Goal: Task Accomplishment & Management: Use online tool/utility

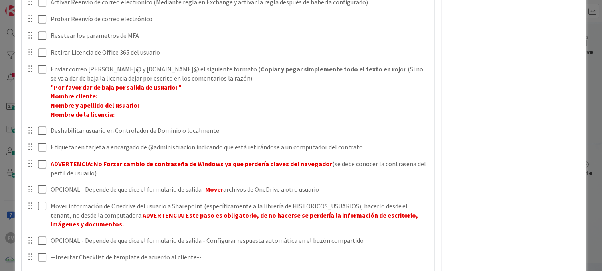
scroll to position [619, 0]
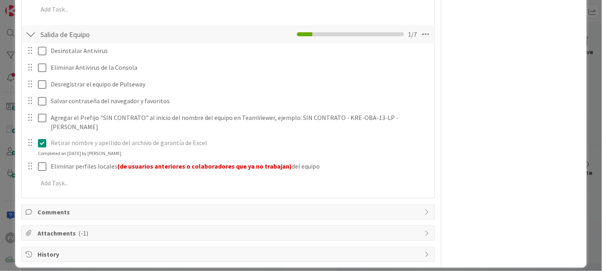
drag, startPoint x: 6, startPoint y: 110, endPoint x: 39, endPoint y: 110, distance: 33.1
click at [6, 110] on div "ID 3593 OPERACIONES FERNANDO Title 75 / 128 #GOLD - Salida Usuario + Salida Equ…" at bounding box center [301, 135] width 602 height 271
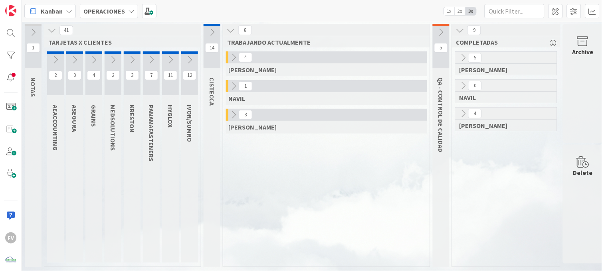
click at [235, 113] on icon at bounding box center [233, 115] width 9 height 9
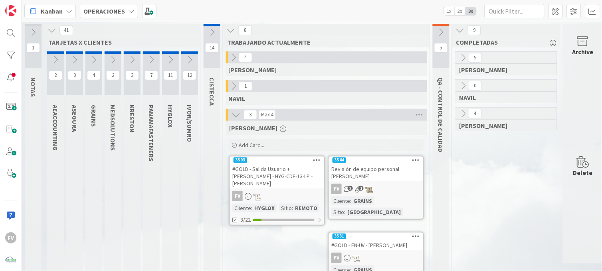
click at [165, 58] on button at bounding box center [170, 60] width 17 height 12
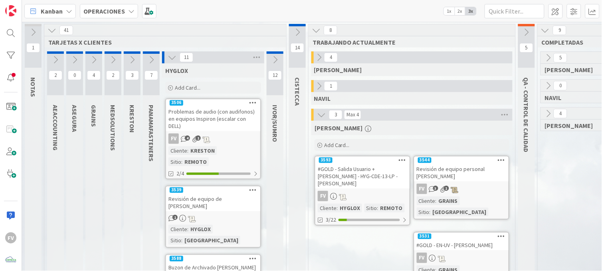
click at [173, 58] on icon at bounding box center [172, 57] width 9 height 9
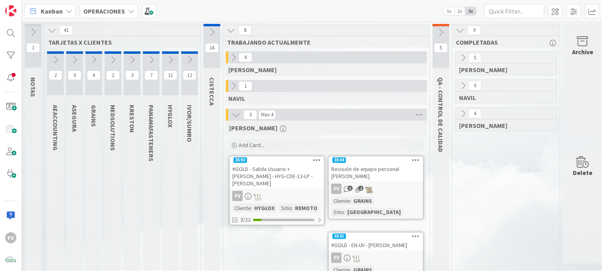
click at [188, 61] on icon at bounding box center [189, 59] width 9 height 9
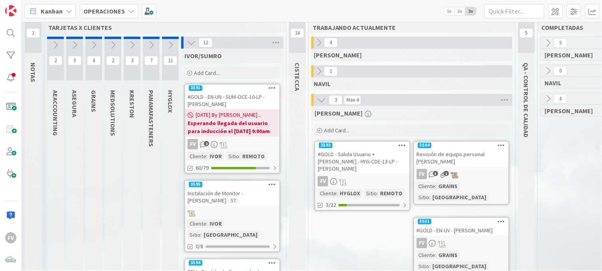
scroll to position [44, 0]
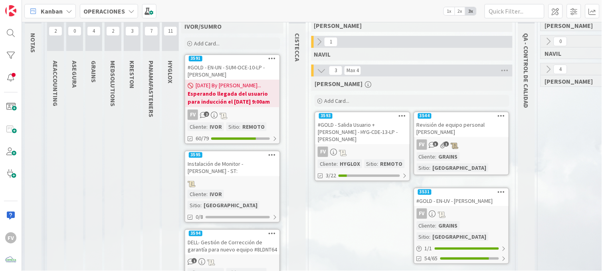
click at [231, 96] on b "Esperando llegada del usuario para inducción el lunes 11/08 a las 9:00am" at bounding box center [232, 98] width 89 height 16
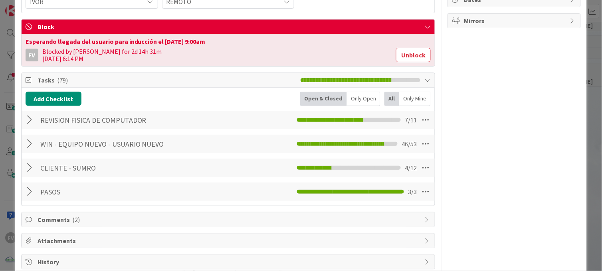
scroll to position [166, 0]
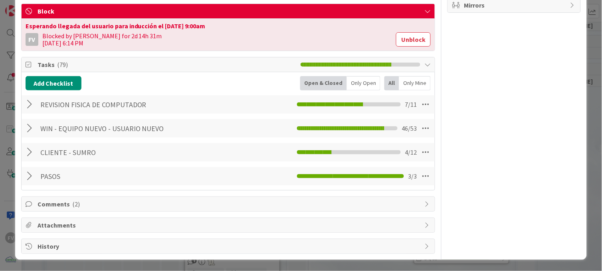
click at [31, 152] on div at bounding box center [31, 152] width 10 height 14
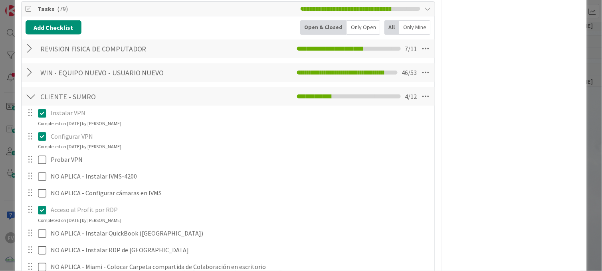
scroll to position [198, 0]
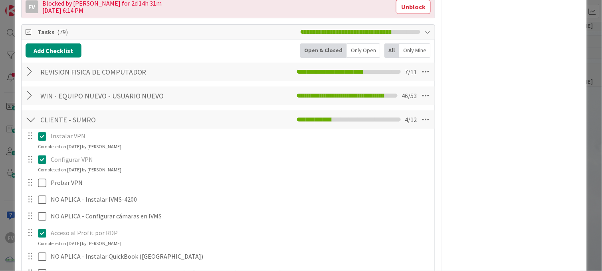
click at [22, 99] on div "WIN - EQUIPO NUEVO - USUARIO NUEVO Checklist Name 34 / 64 WIN - EQUIPO NUEVO - …" at bounding box center [228, 96] width 413 height 18
click at [24, 98] on div "WIN - EQUIPO NUEVO - USUARIO NUEVO Checklist Name 34 / 64 WIN - EQUIPO NUEVO - …" at bounding box center [228, 96] width 413 height 18
click at [30, 98] on div at bounding box center [31, 96] width 10 height 14
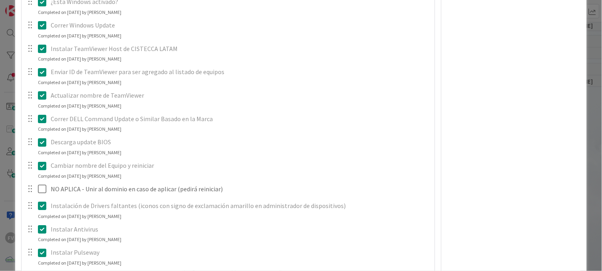
scroll to position [775, 0]
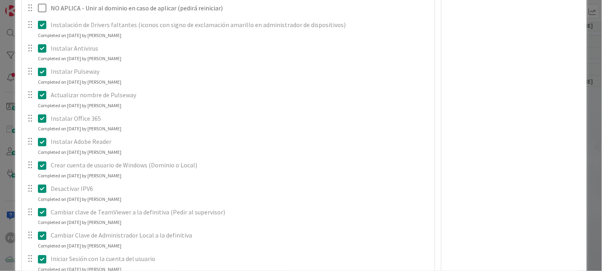
drag, startPoint x: 69, startPoint y: 93, endPoint x: 459, endPoint y: 111, distance: 390.7
click at [459, 111] on div "FV Owner Watchers PLANIFICADO Metrics Links Exit Criteria Dates Mirrors" at bounding box center [513, 215] width 133 height 1918
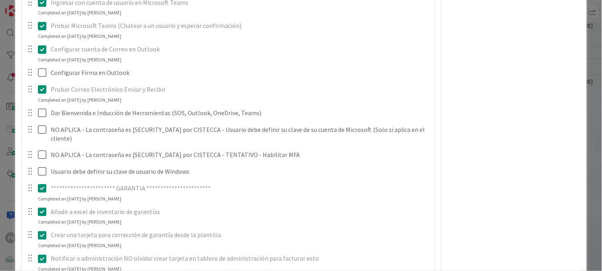
scroll to position [1307, 0]
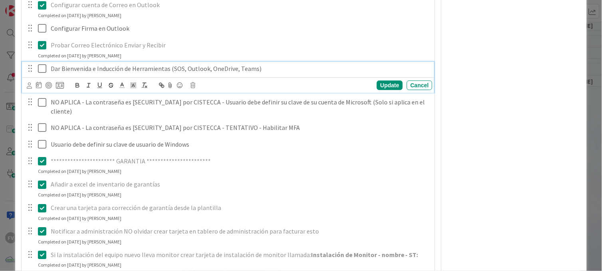
click at [40, 68] on icon at bounding box center [44, 69] width 12 height 10
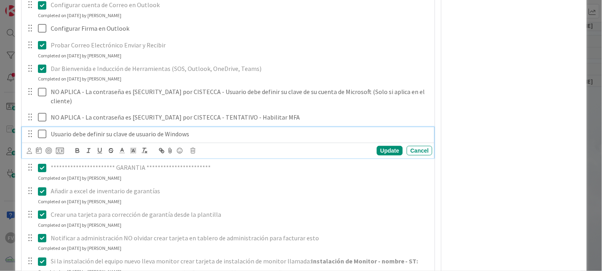
click at [45, 129] on icon at bounding box center [44, 134] width 12 height 10
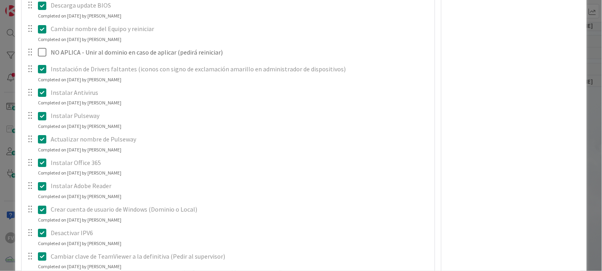
scroll to position [908, 0]
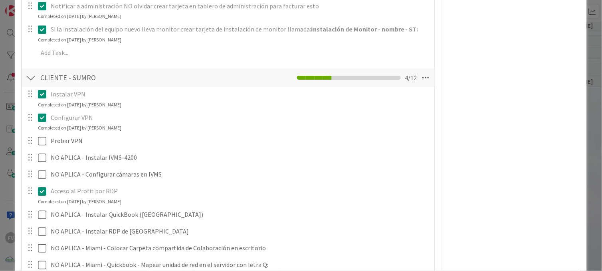
click at [28, 76] on div at bounding box center [31, 78] width 10 height 14
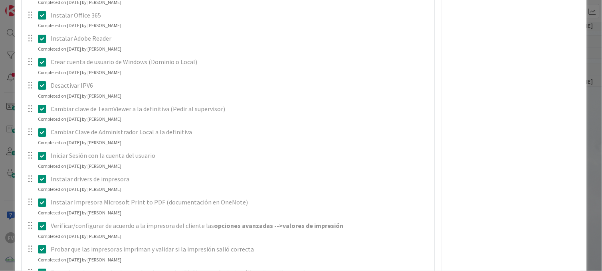
scroll to position [878, 0]
drag, startPoint x: 92, startPoint y: 192, endPoint x: 506, endPoint y: 188, distance: 413.4
click at [508, 188] on div "FV Owner Watchers PLANIFICADO Metrics Links Exit Criteria Dates Mirrors" at bounding box center [513, 0] width 133 height 1695
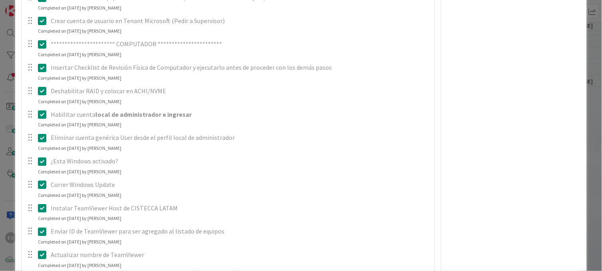
scroll to position [168, 0]
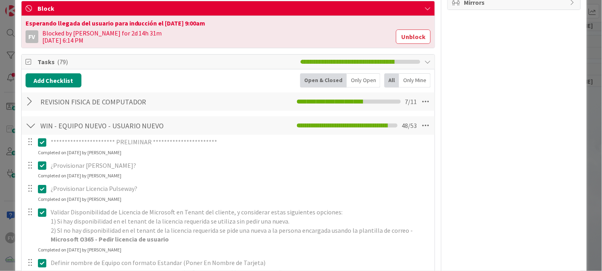
click at [30, 136] on div at bounding box center [36, 142] width 22 height 14
click at [27, 130] on div at bounding box center [31, 126] width 10 height 14
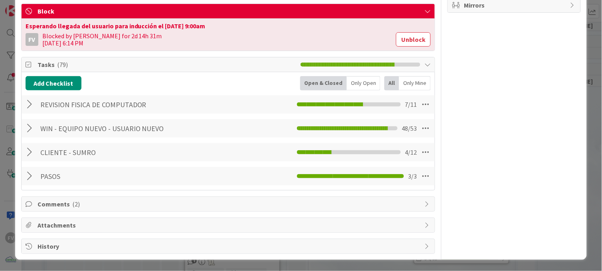
scroll to position [166, 0]
click at [28, 109] on div at bounding box center [31, 104] width 10 height 14
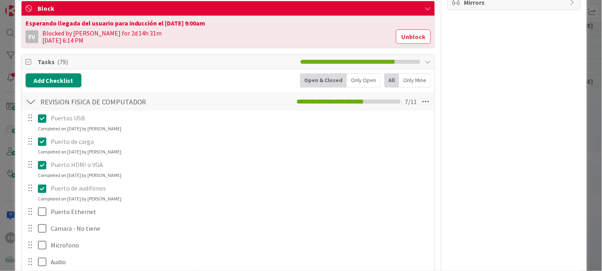
click at [28, 109] on div at bounding box center [31, 102] width 10 height 14
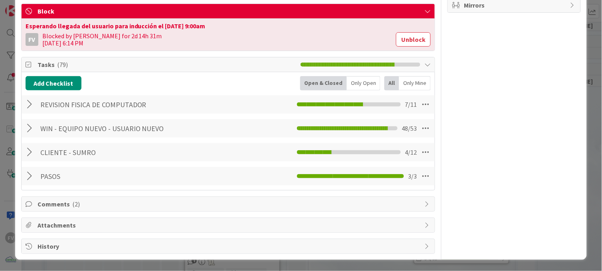
click at [186, 72] on div "Add Checklist Open & Closed Only Open All Only Mine REVISION FISICA DE COMPUTAD…" at bounding box center [228, 131] width 413 height 118
click at [408, 64] on li at bounding box center [409, 65] width 2 height 4
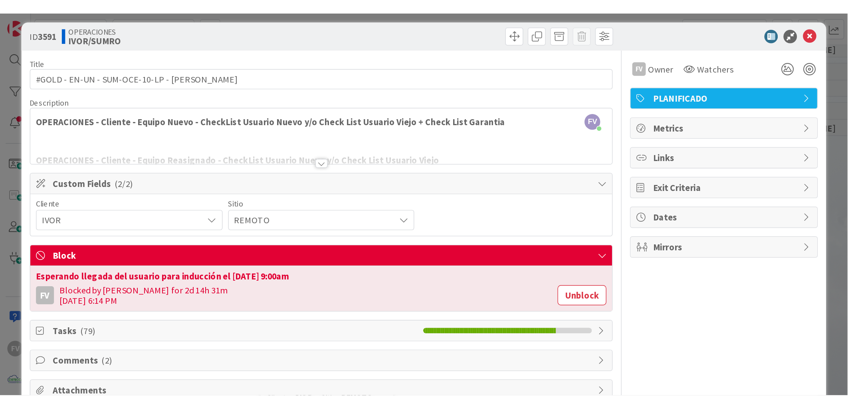
scroll to position [0, 0]
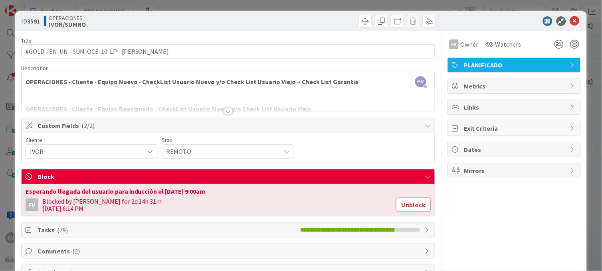
click at [206, 180] on span "Block" at bounding box center [229, 177] width 383 height 10
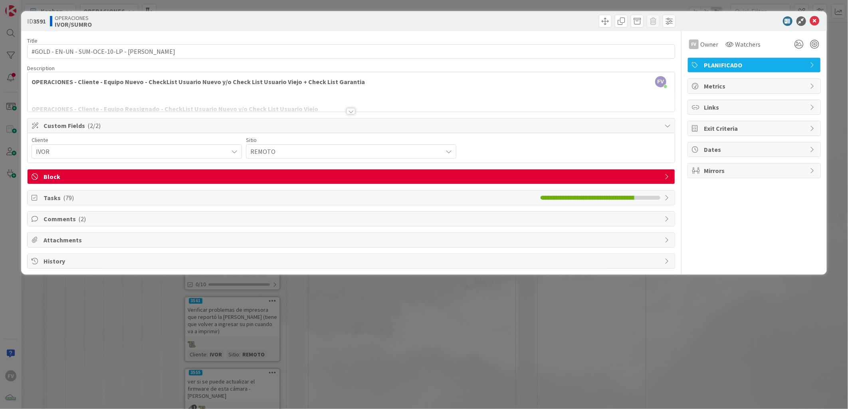
click at [64, 125] on span "Custom Fields ( 2/2 )" at bounding box center [351, 126] width 617 height 10
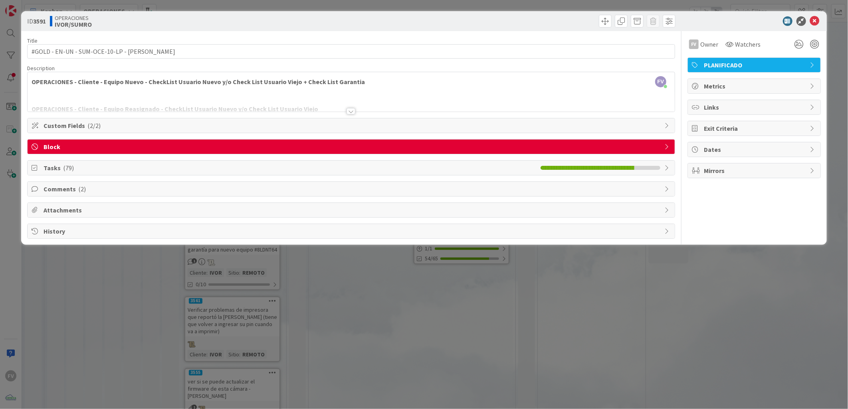
click at [121, 271] on div "ID 3591 OPERACIONES IVOR/SUMRO Title 43 / 128 #GOLD - EN-UN - SUM-OCE-10-LP - S…" at bounding box center [424, 204] width 848 height 409
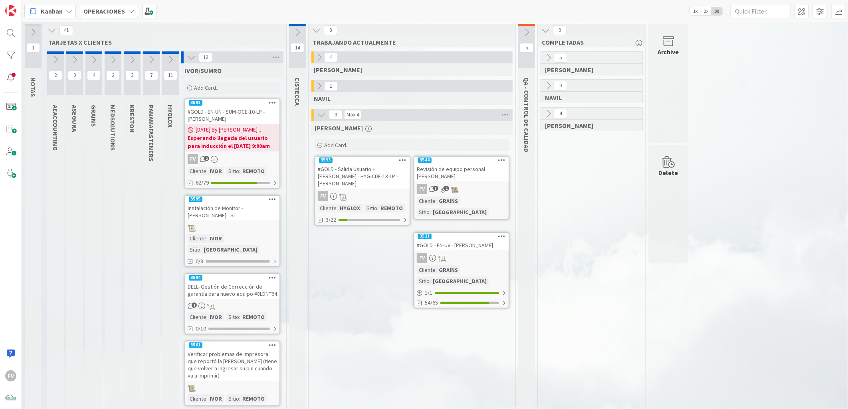
click at [131, 61] on icon at bounding box center [132, 59] width 9 height 9
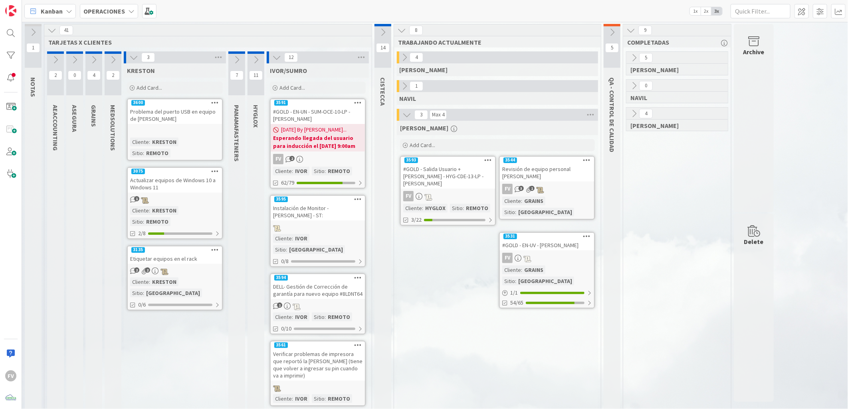
click at [168, 90] on div "Add Card..." at bounding box center [175, 88] width 96 height 12
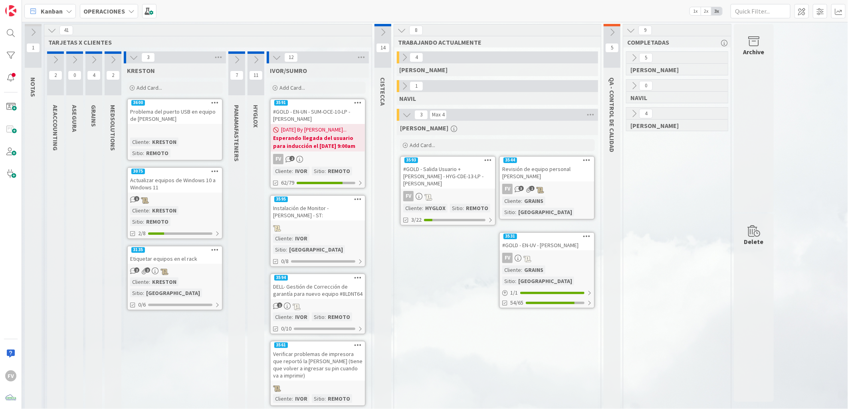
click at [132, 59] on icon at bounding box center [133, 57] width 9 height 9
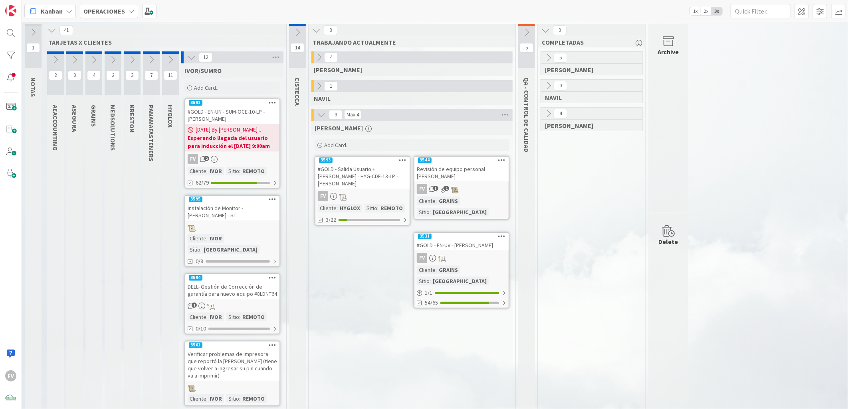
click at [467, 250] on link "3531 #GOLD - EN-UV - Jennifer Ortega FV Cliente : GRAINS Sitio : PANAMA 1 / 1 5…" at bounding box center [461, 270] width 96 height 77
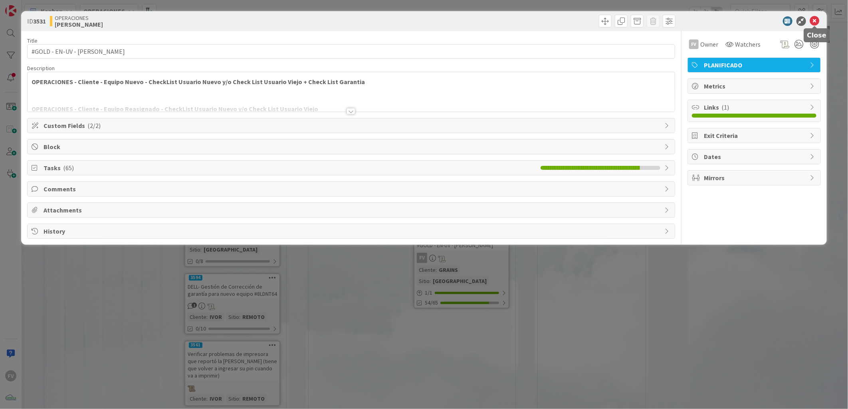
click at [601, 18] on icon at bounding box center [815, 21] width 10 height 10
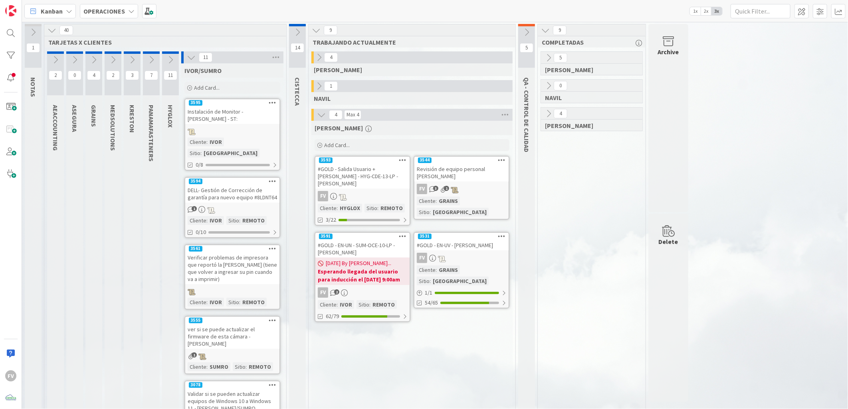
click at [358, 261] on span "08/08/2025 By Fernando..." at bounding box center [358, 263] width 65 height 8
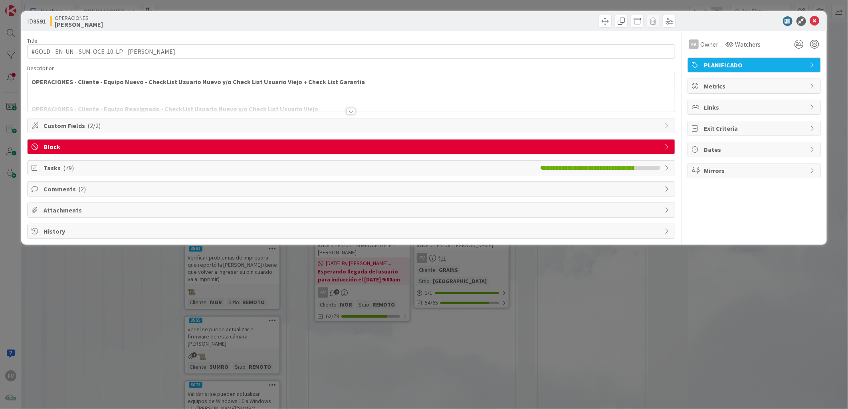
click at [597, 147] on span "Block" at bounding box center [351, 147] width 617 height 10
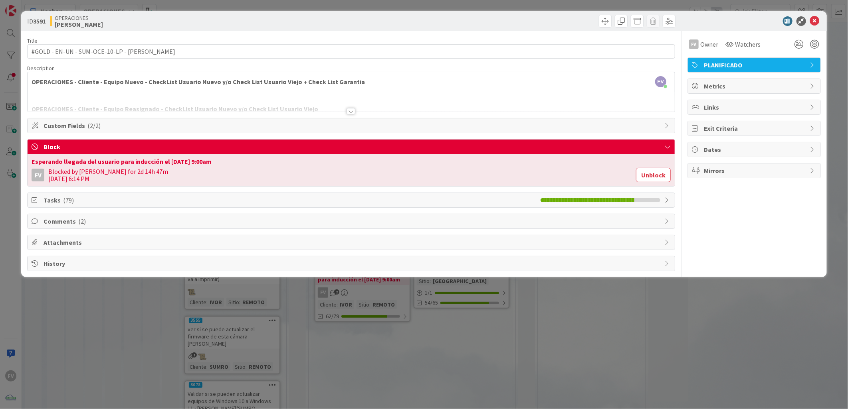
drag, startPoint x: 655, startPoint y: 173, endPoint x: 361, endPoint y: 182, distance: 294.3
click at [601, 173] on button "Unblock" at bounding box center [653, 175] width 35 height 14
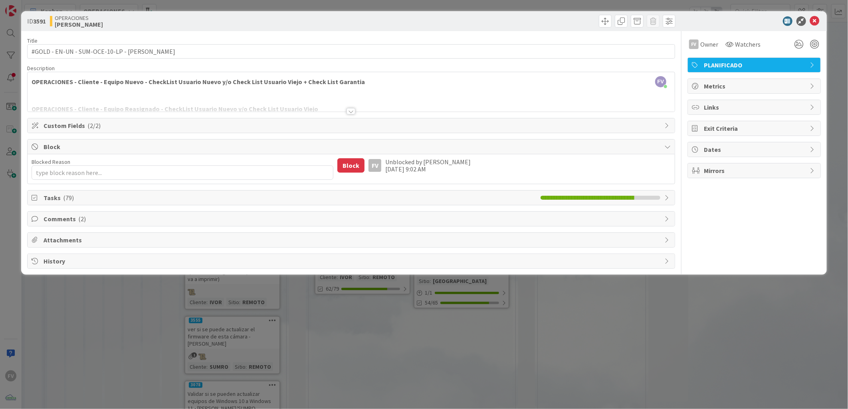
click at [125, 196] on span "Tasks ( 79 )" at bounding box center [289, 198] width 493 height 10
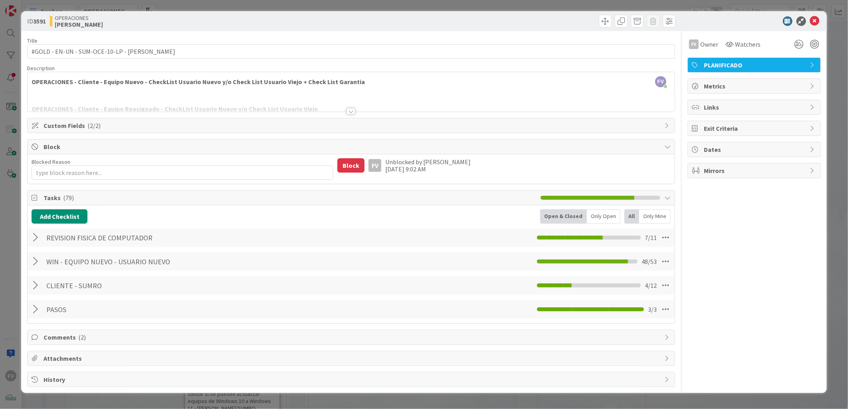
click at [165, 141] on div "Block" at bounding box center [351, 147] width 647 height 15
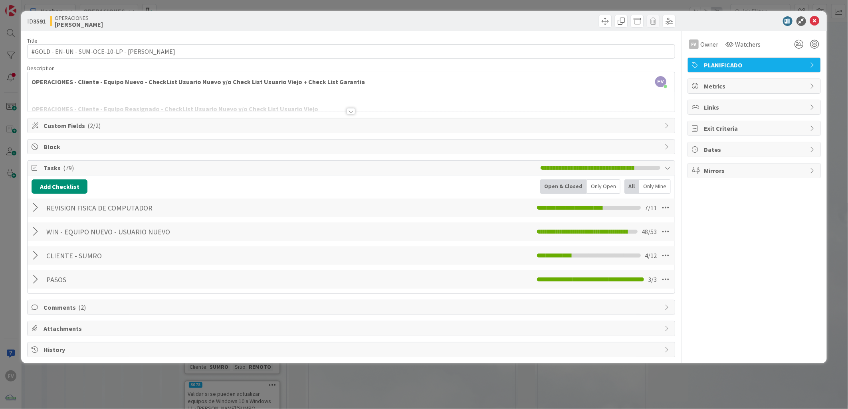
click at [38, 230] on div at bounding box center [37, 232] width 10 height 14
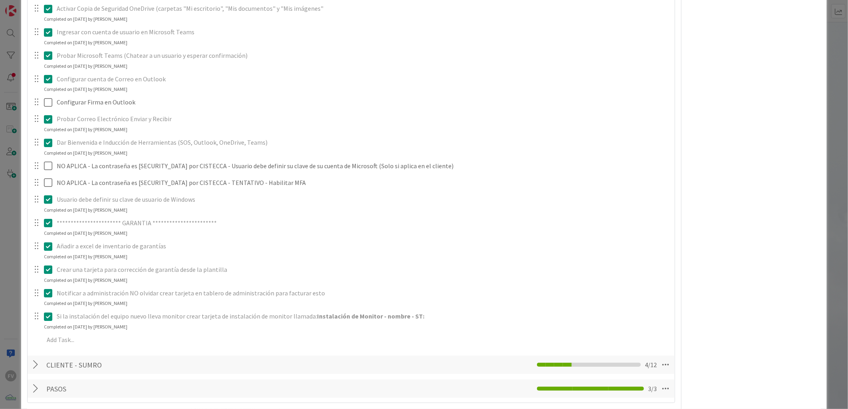
scroll to position [1227, 0]
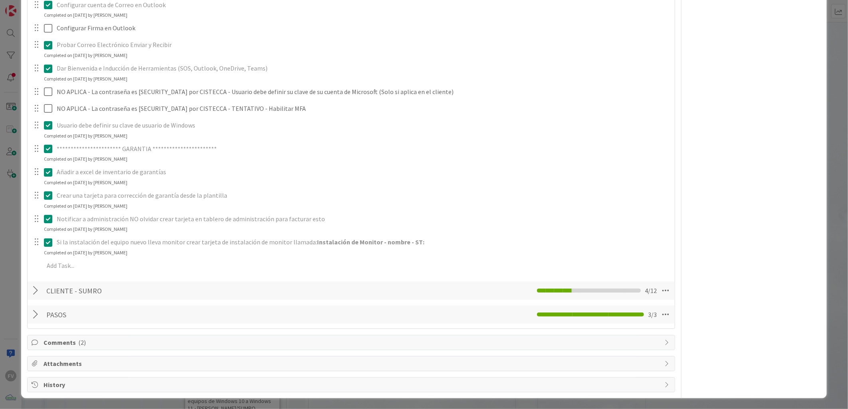
click at [42, 271] on div at bounding box center [37, 291] width 10 height 14
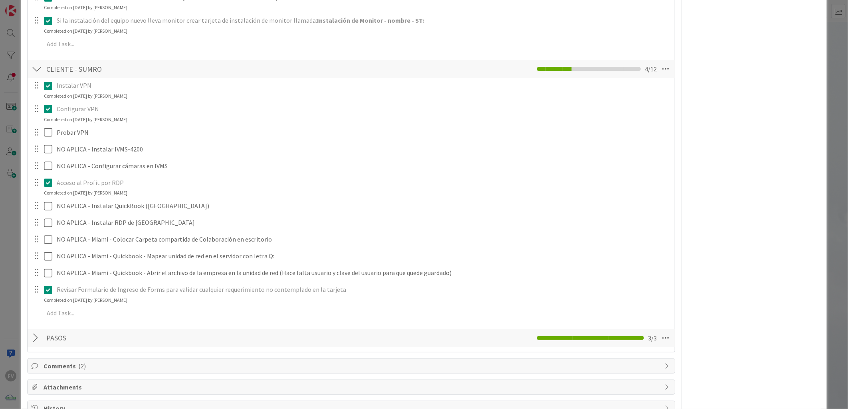
scroll to position [1472, 0]
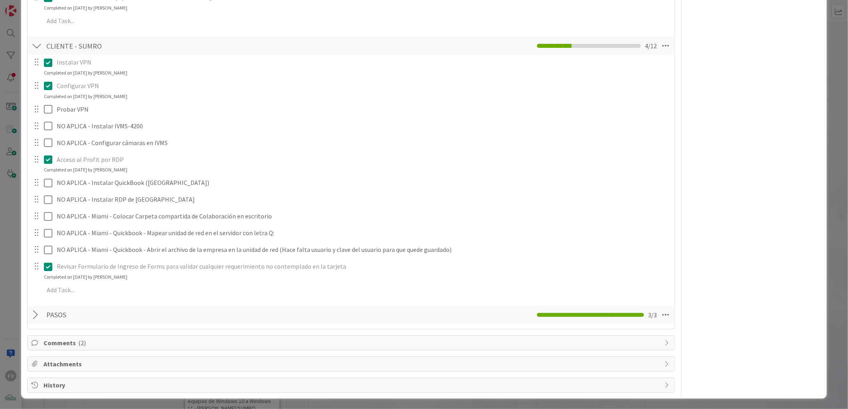
click at [30, 271] on div "PASOS Checklist Name 5 / 64 PASOS 3 / 3" at bounding box center [351, 315] width 647 height 18
click at [38, 271] on div at bounding box center [37, 315] width 10 height 14
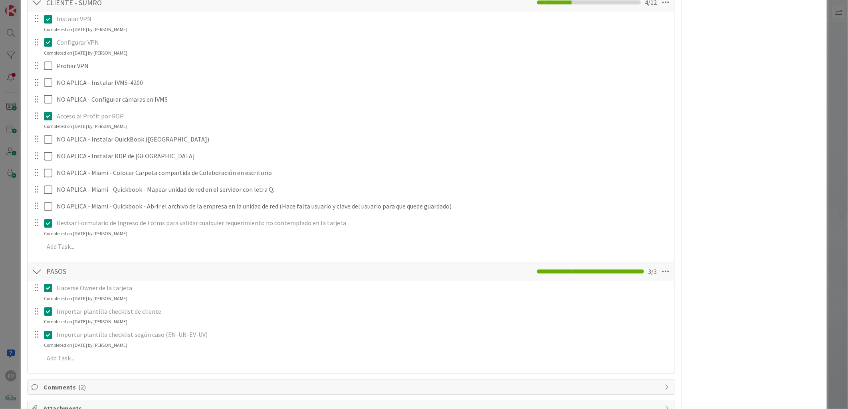
click at [40, 271] on div at bounding box center [37, 272] width 10 height 14
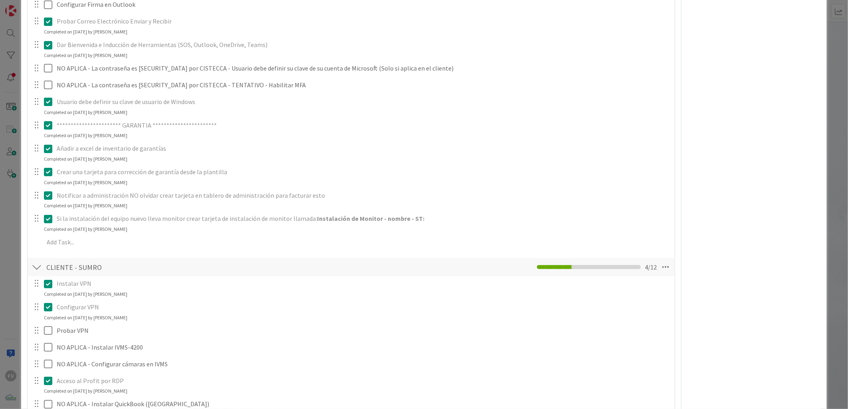
click at [41, 266] on div at bounding box center [37, 267] width 10 height 14
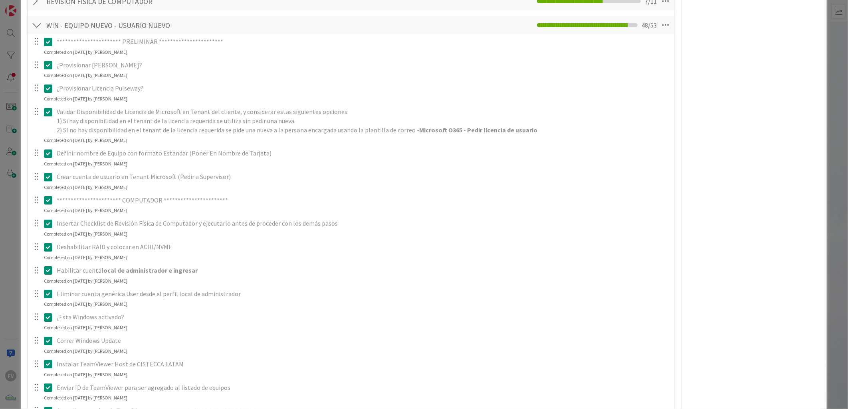
scroll to position [0, 0]
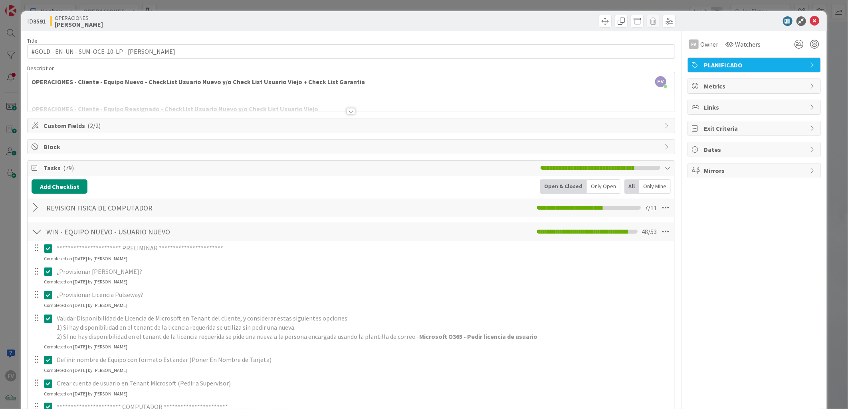
click at [40, 233] on div at bounding box center [37, 232] width 10 height 14
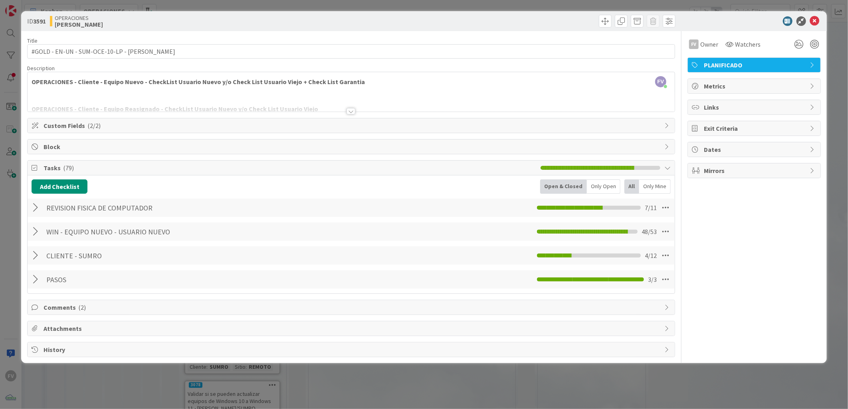
click at [35, 209] on div at bounding box center [37, 208] width 10 height 14
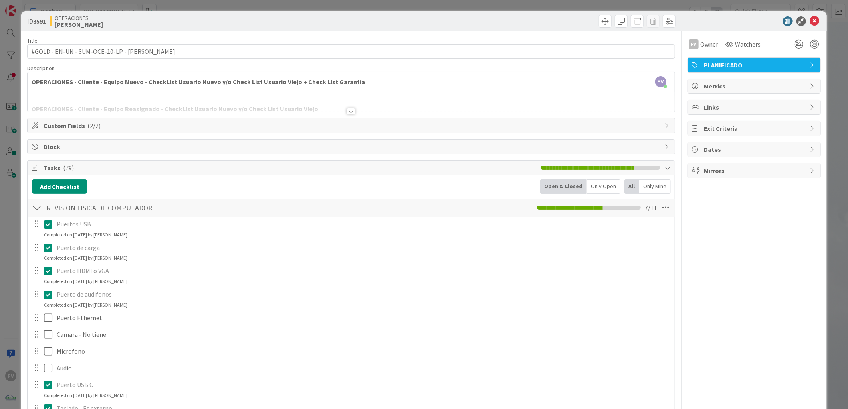
scroll to position [89, 0]
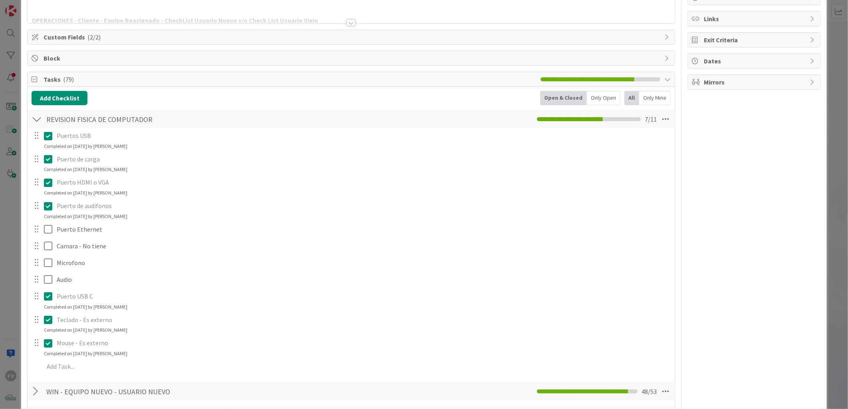
click at [35, 117] on div at bounding box center [37, 119] width 10 height 14
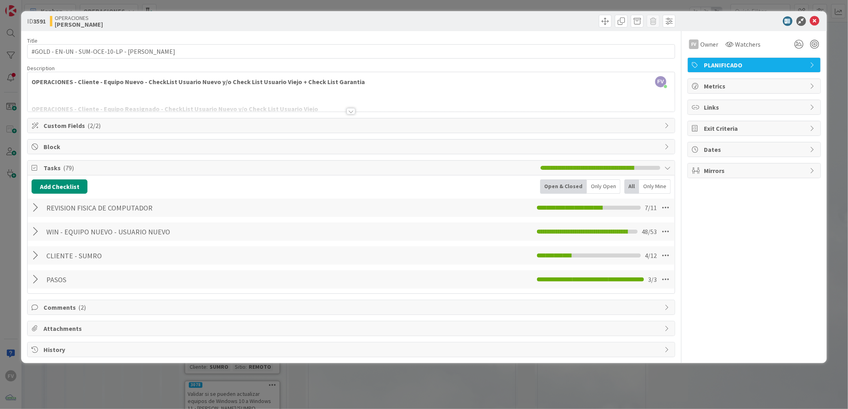
click at [85, 168] on span "Tasks ( 79 )" at bounding box center [289, 168] width 493 height 10
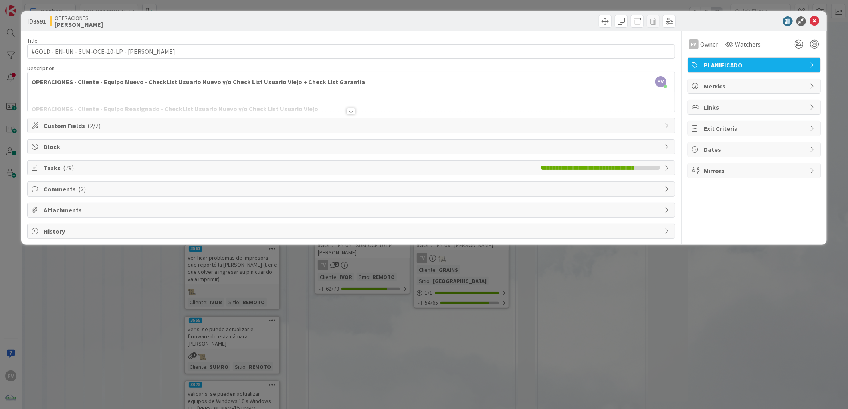
click at [2, 182] on div "ID 3591 OPERACIONES FERNANDO Title 43 / 128 #GOLD - EN-UN - SUM-OCE-10-LP - Sha…" at bounding box center [424, 204] width 848 height 409
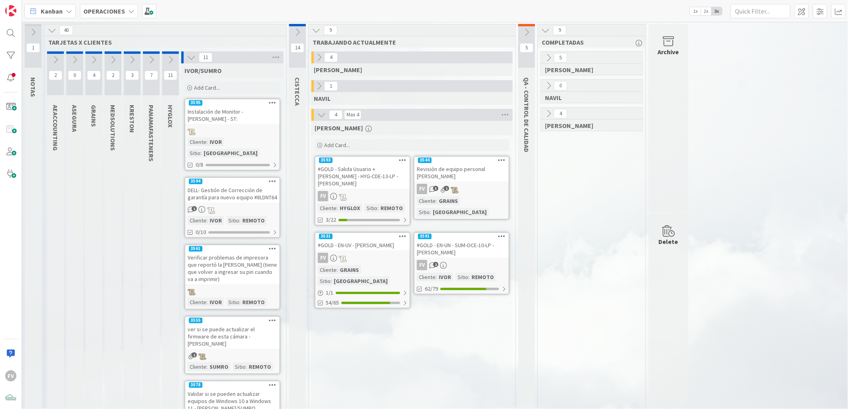
click at [526, 31] on icon at bounding box center [526, 32] width 9 height 9
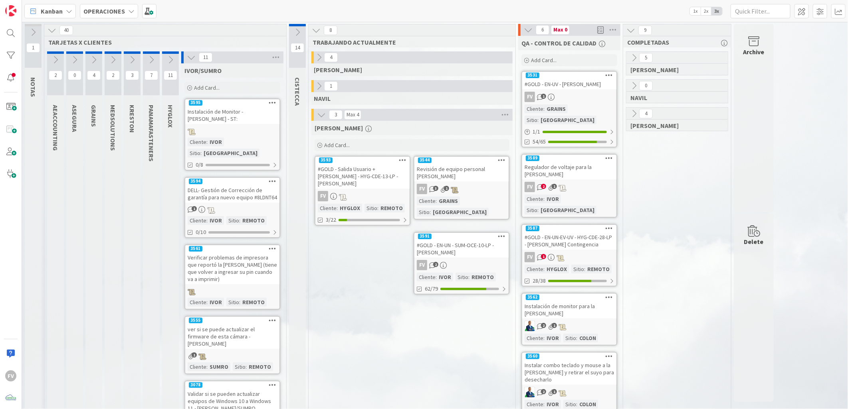
click at [53, 53] on div at bounding box center [55, 52] width 17 height 2
drag, startPoint x: 45, startPoint y: 58, endPoint x: 58, endPoint y: 59, distance: 12.8
click at [58, 59] on icon at bounding box center [55, 59] width 9 height 9
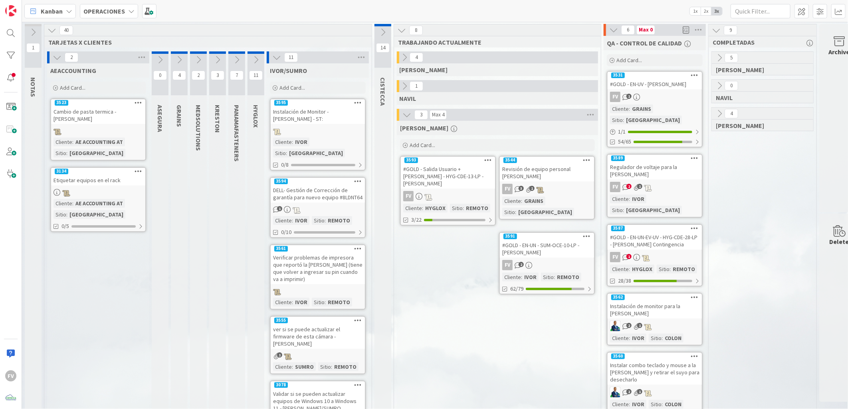
click at [57, 56] on icon at bounding box center [57, 57] width 9 height 9
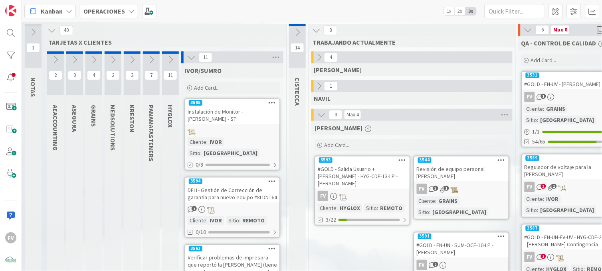
click at [359, 146] on div "Add Card..." at bounding box center [411, 145] width 195 height 12
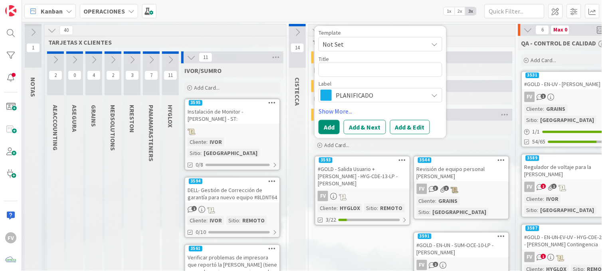
type textarea "x"
type textarea "C"
type textarea "x"
type textarea "Ca"
type textarea "x"
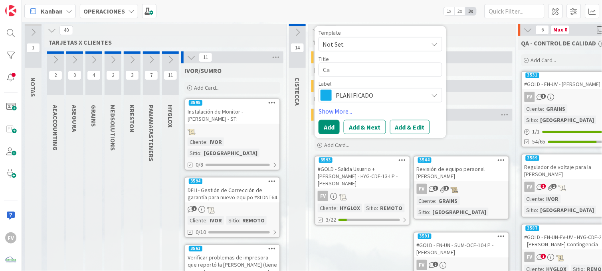
type textarea "Cas"
type textarea "x"
type textarea "Caso"
type textarea "x"
type textarea "Caso"
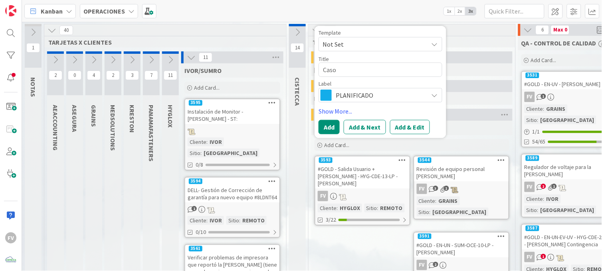
type textarea "x"
type textarea "Caso D"
type textarea "x"
type textarea "Caso DE"
type textarea "x"
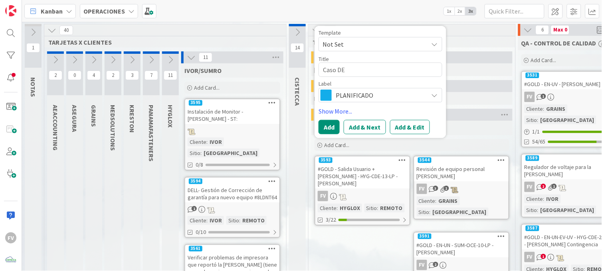
type textarea "Caso DEL"
type textarea "x"
type textarea "Caso DELL"
type textarea "x"
type textarea "Caso DELL"
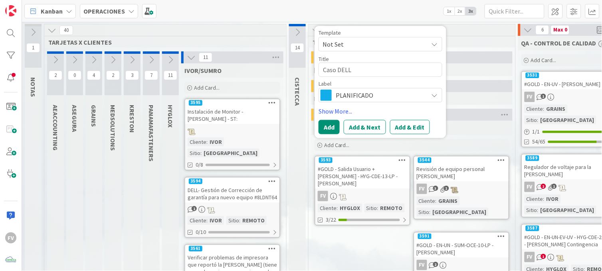
type textarea "x"
type textarea "Caso DELL -"
type textarea "x"
type textarea "Caso DELL -"
type textarea "x"
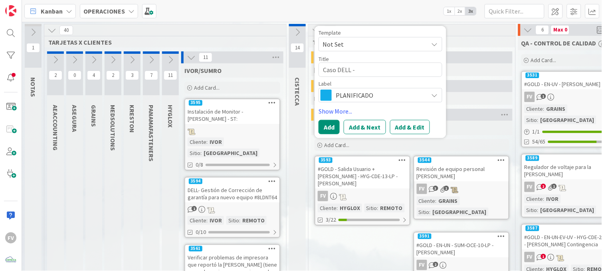
type textarea "Caso DELL - C"
type textarea "x"
type textarea "Caso DELL - Ce"
type textarea "x"
type textarea "Caso DELL - Ces"
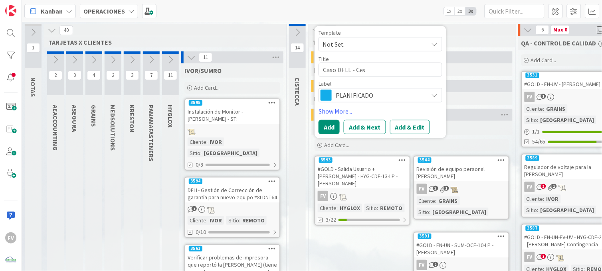
type textarea "x"
type textarea "Caso DELL - Cesi"
type textarea "x"
type textarea "Caso DELL - Cesia"
type textarea "x"
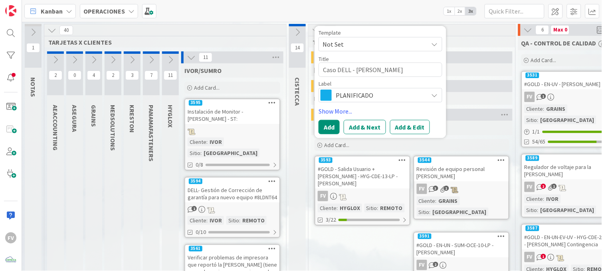
type textarea "Caso DELL - Cesia"
type textarea "x"
type textarea "Caso DELL - Cesia R"
type textarea "x"
type textarea "Caso DELL - Cesia Ro"
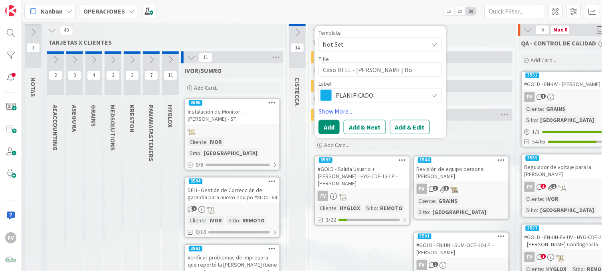
type textarea "x"
type textarea "Caso DELL - Cesia Rod"
type textarea "x"
type textarea "Caso DELL - Cesia Rodr"
type textarea "x"
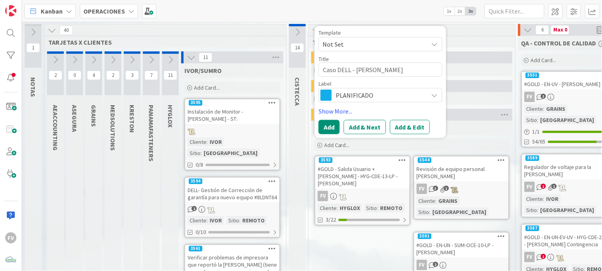
type textarea "Caso DELL - Cesia Rodri"
type textarea "x"
type textarea "Caso DELL - Cesia Rodrig"
type textarea "x"
type textarea "Caso DELL - Cesia Rodrige"
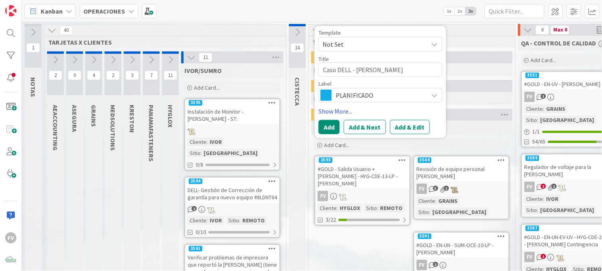
type textarea "x"
type textarea "Caso DELL - Cesia Rodrigeu"
type textarea "x"
type textarea "Caso DELL - Cesia Rodrige"
type textarea "x"
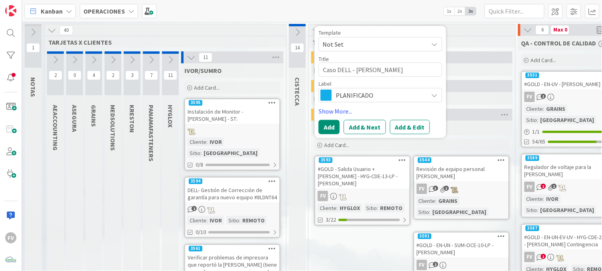
type textarea "Caso DELL - Cesia Rodrig"
type textarea "x"
type textarea "Caso DELL - Cesia Rodrigu"
type textarea "x"
type textarea "Caso DELL - Cesia Rodrigue"
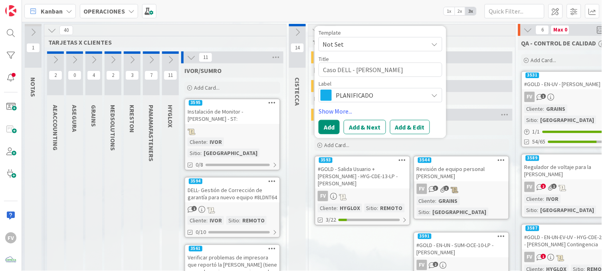
type textarea "x"
type textarea "Caso DELL - Cesia Rodriguez"
type textarea "x"
type textarea "Caso DELL - Cesia Rodriguez"
type textarea "x"
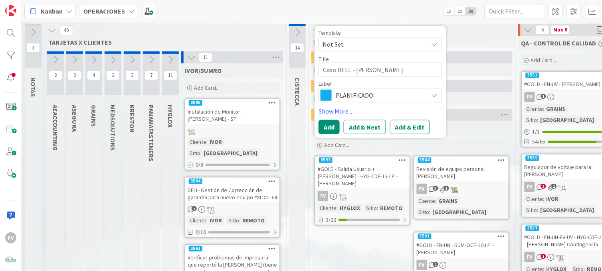
type textarea "Caso DELL - Cesia Rodriguez ("
type textarea "x"
type textarea "Caso DELL - Cesia Rodriguez (b"
type textarea "x"
type textarea "Caso DELL - Cesia Rodriguez (bl"
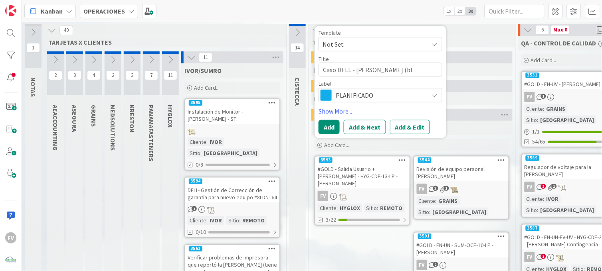
type textarea "x"
type textarea "Caso DELL - Cesia Rodriguez (blu"
type textarea "x"
type textarea "Caso DELL - Cesia Rodriguez (blue"
type textarea "x"
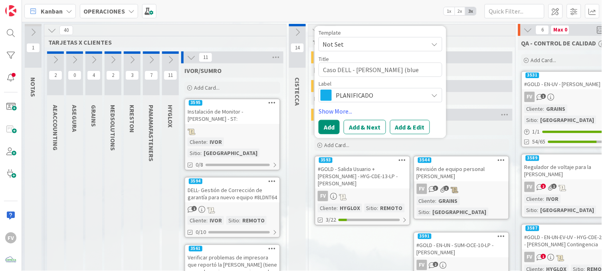
type textarea "Caso DELL - Cesia Rodriguez (blues"
type textarea "x"
type textarea "Caso DELL - Cesia Rodriguez (bluesc"
type textarea "x"
type textarea "Caso DELL - Cesia Rodriguez (bluescr"
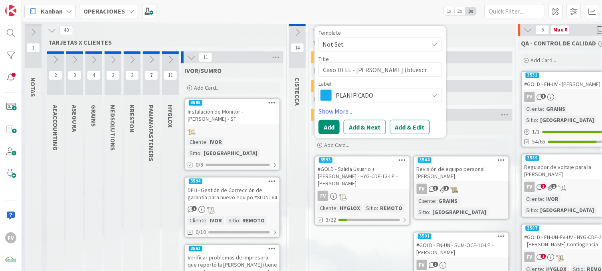
type textarea "x"
type textarea "Caso DELL - Cesia Rodriguez (bluescre"
type textarea "x"
type textarea "Caso DELL - Cesia Rodriguez (bluescree"
type textarea "x"
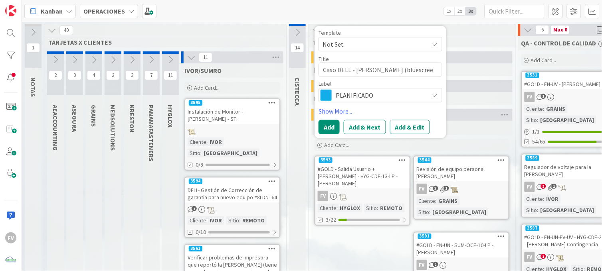
type textarea "Caso DELL - Cesia Rodriguez (bluescreen"
type textarea "x"
type textarea "Caso DELL - Cesia Rodriguez (bluescreen)"
click at [337, 125] on button "Add" at bounding box center [328, 127] width 21 height 14
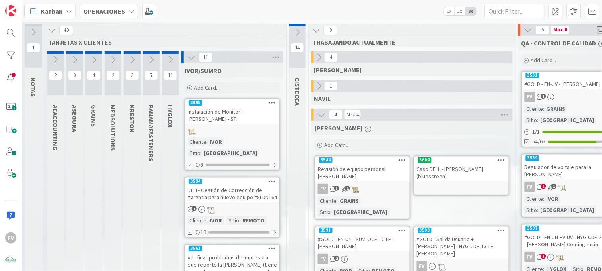
click at [448, 170] on div "Caso DELL - Cesia Rodriguez (bluescreen)" at bounding box center [461, 173] width 94 height 18
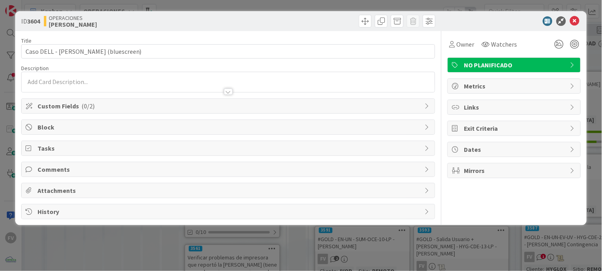
click at [99, 105] on span "Custom Fields ( 0/2 )" at bounding box center [229, 106] width 383 height 10
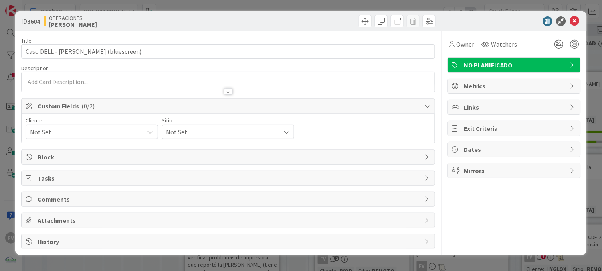
click at [81, 129] on span "Not Set" at bounding box center [85, 131] width 110 height 11
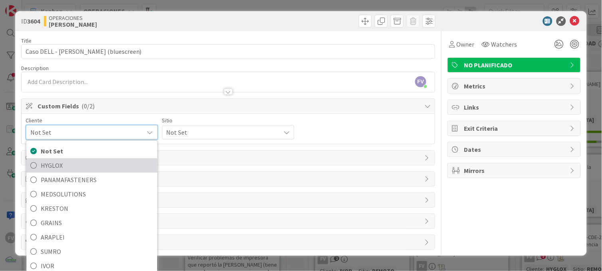
click at [75, 168] on span "HYGLOX" at bounding box center [97, 166] width 113 height 12
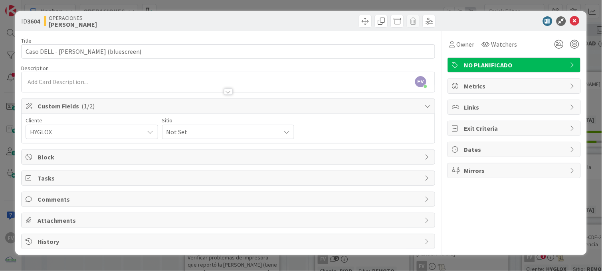
click at [140, 130] on span "Not Set" at bounding box center [85, 131] width 110 height 11
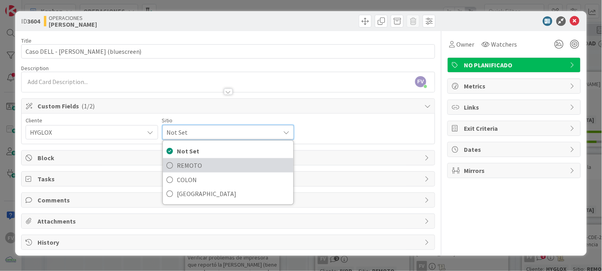
click at [210, 163] on span "REMOTO" at bounding box center [233, 166] width 113 height 12
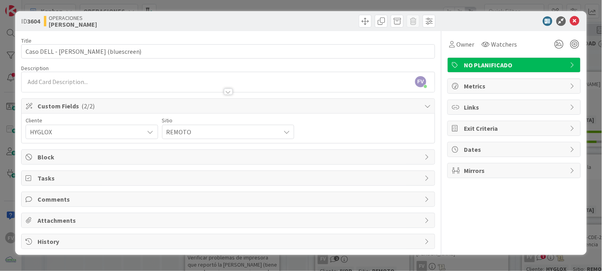
drag, startPoint x: 68, startPoint y: 107, endPoint x: 53, endPoint y: 126, distance: 24.5
click at [68, 107] on span "Custom Fields ( 2/2 )" at bounding box center [229, 106] width 383 height 10
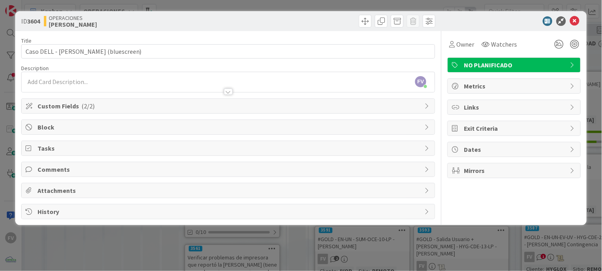
click at [65, 148] on span "Tasks" at bounding box center [229, 149] width 383 height 10
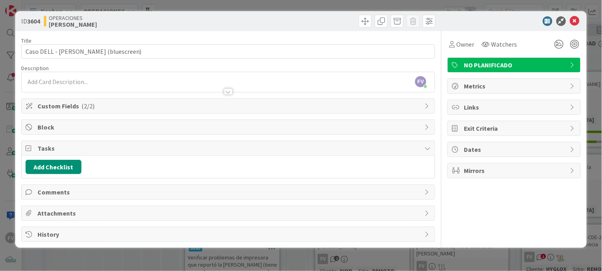
click at [68, 150] on span "Tasks" at bounding box center [229, 149] width 383 height 10
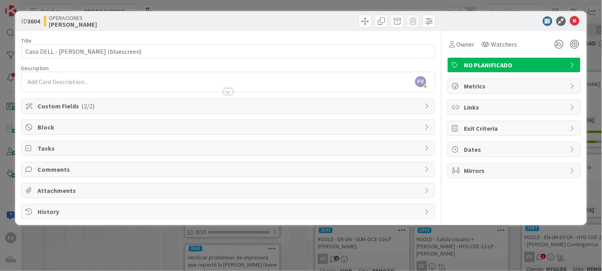
click at [73, 171] on span "Comments" at bounding box center [229, 170] width 383 height 10
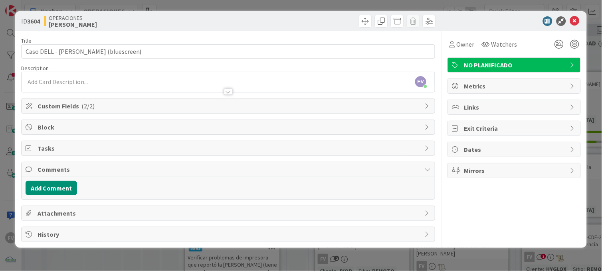
click at [74, 171] on span "Comments" at bounding box center [229, 170] width 383 height 10
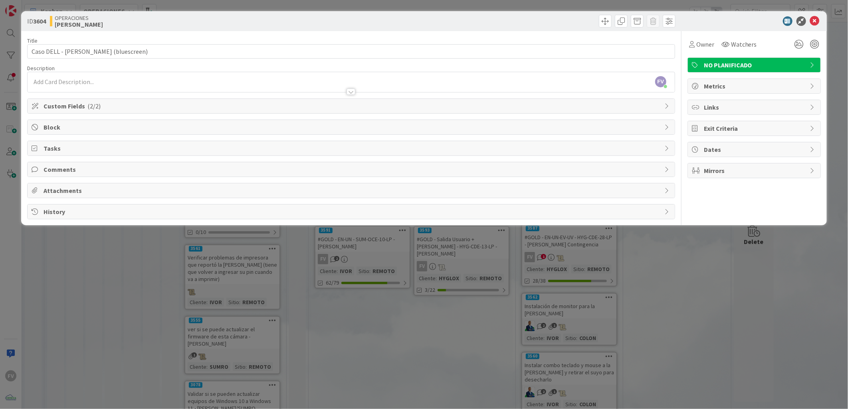
click at [260, 11] on div "ID 3604 OPERACIONES FERNANDO" at bounding box center [423, 21] width 805 height 20
click at [260, 10] on div "ID 3604 OPERACIONES FERNANDO Title 40 / 128 Caso DELL - Cesia Rodriguez (bluesc…" at bounding box center [424, 204] width 848 height 409
